Goal: Task Accomplishment & Management: Manage account settings

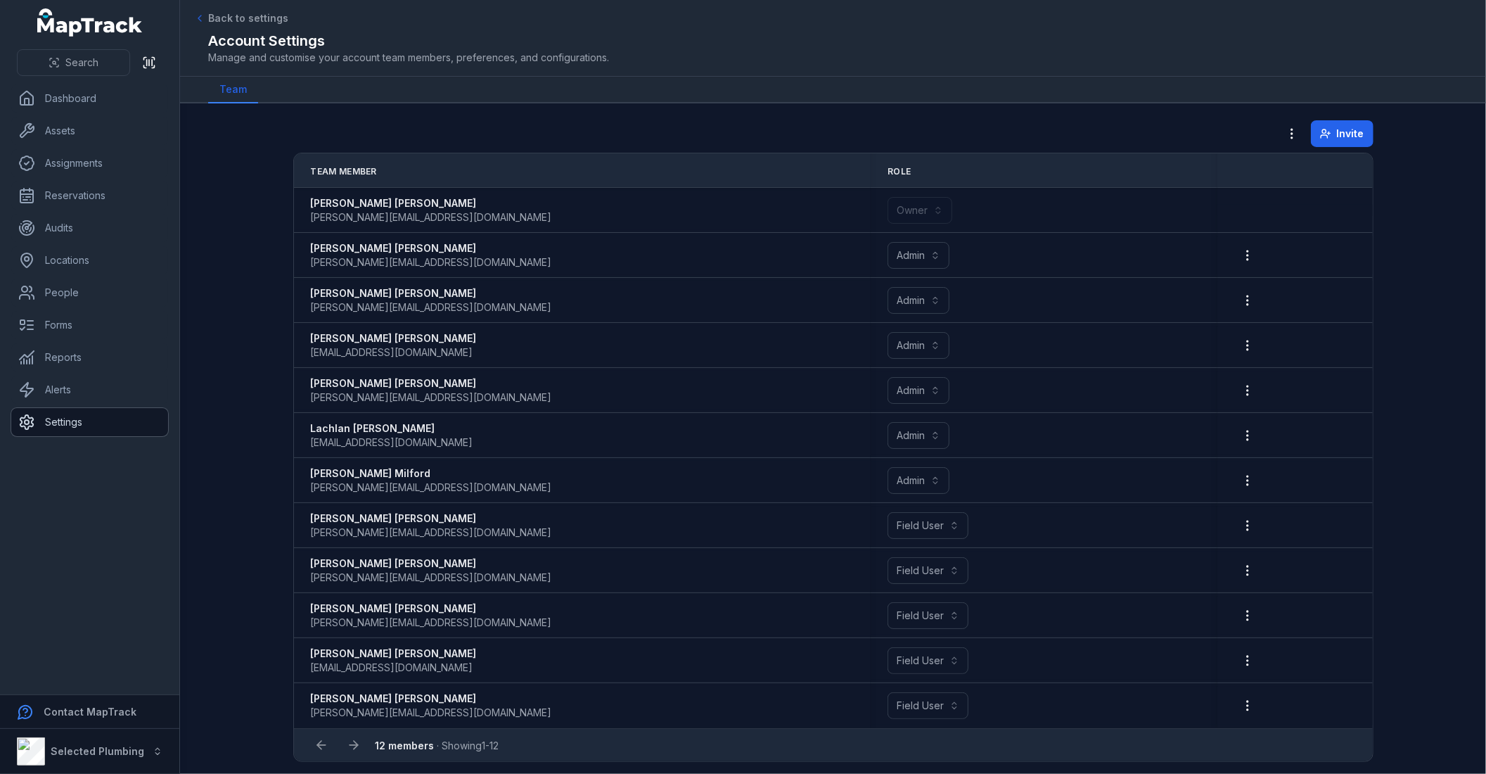
click at [68, 421] on link "Settings" at bounding box center [89, 422] width 157 height 28
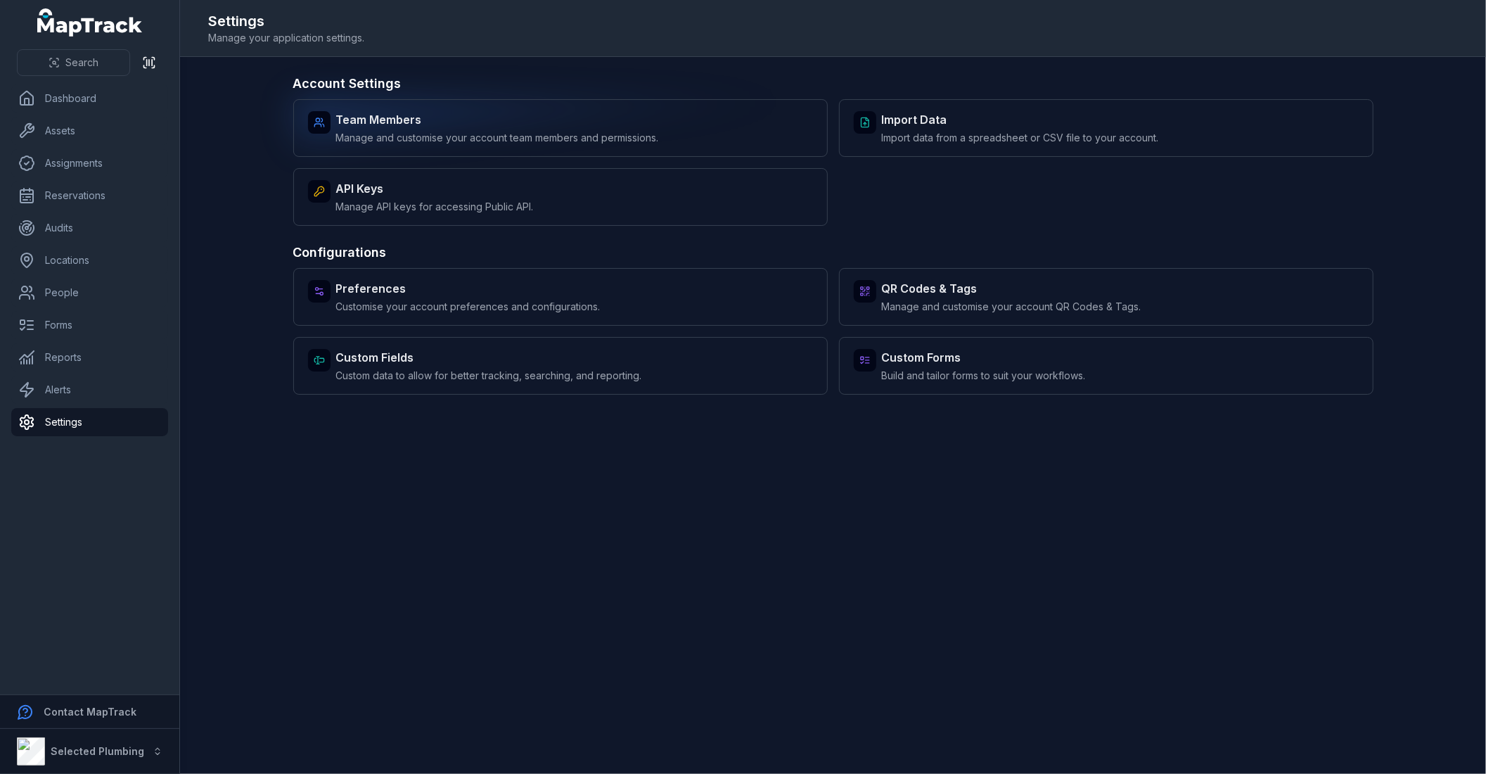
click at [371, 127] on strong "Team Members" at bounding box center [497, 119] width 323 height 17
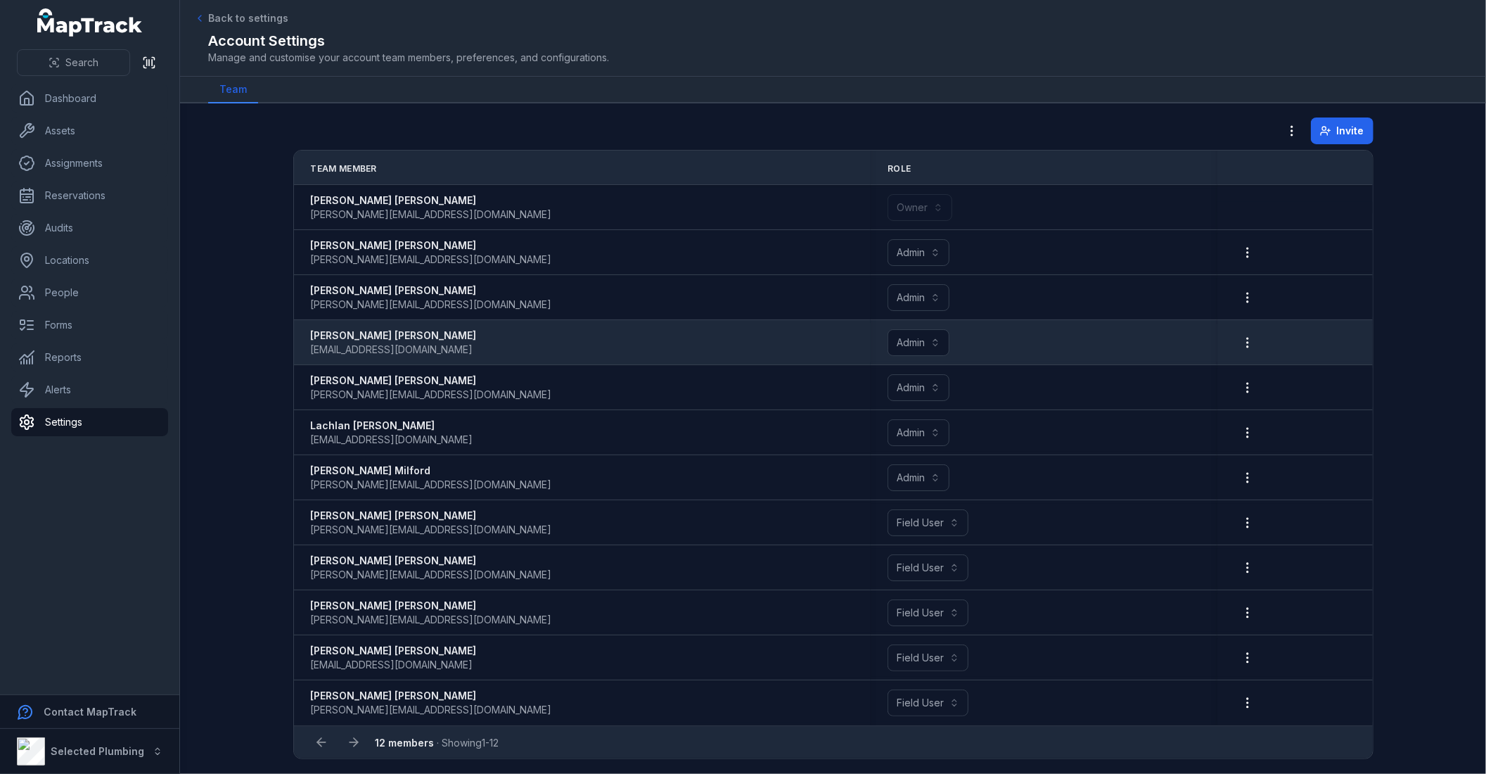
scroll to position [4, 0]
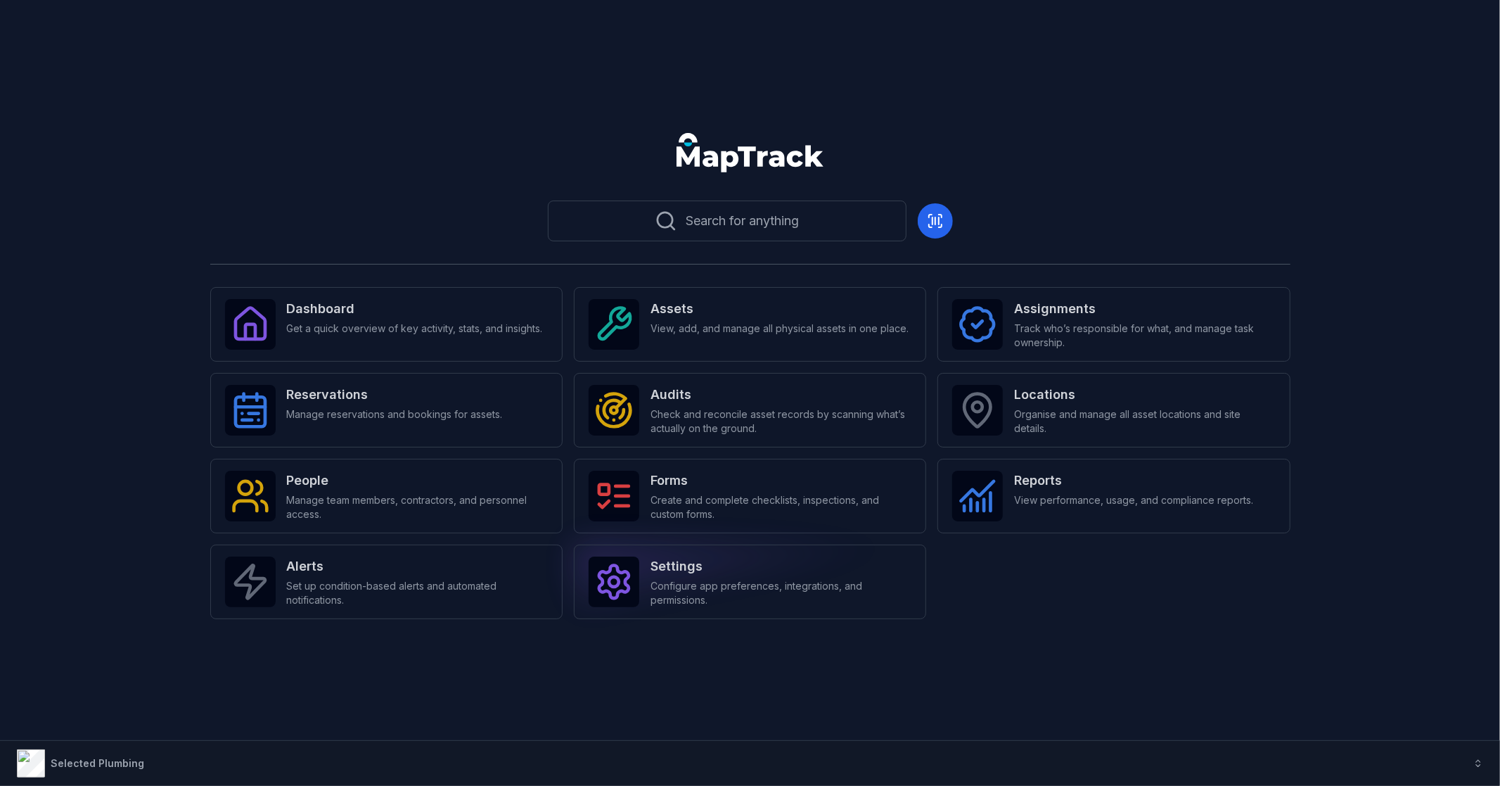
click at [831, 589] on span "Configure app preferences, integrations, and permissions." at bounding box center [781, 593] width 261 height 28
